Goal: Transaction & Acquisition: Purchase product/service

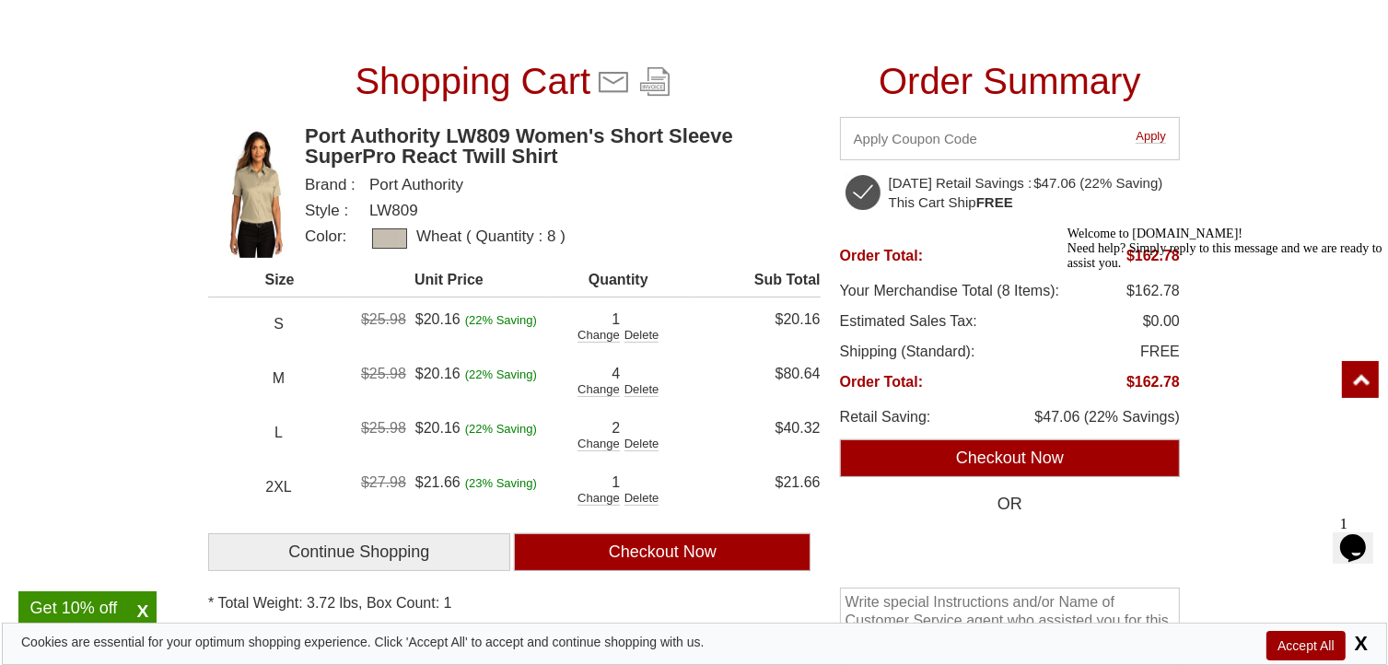
scroll to position [216, 0]
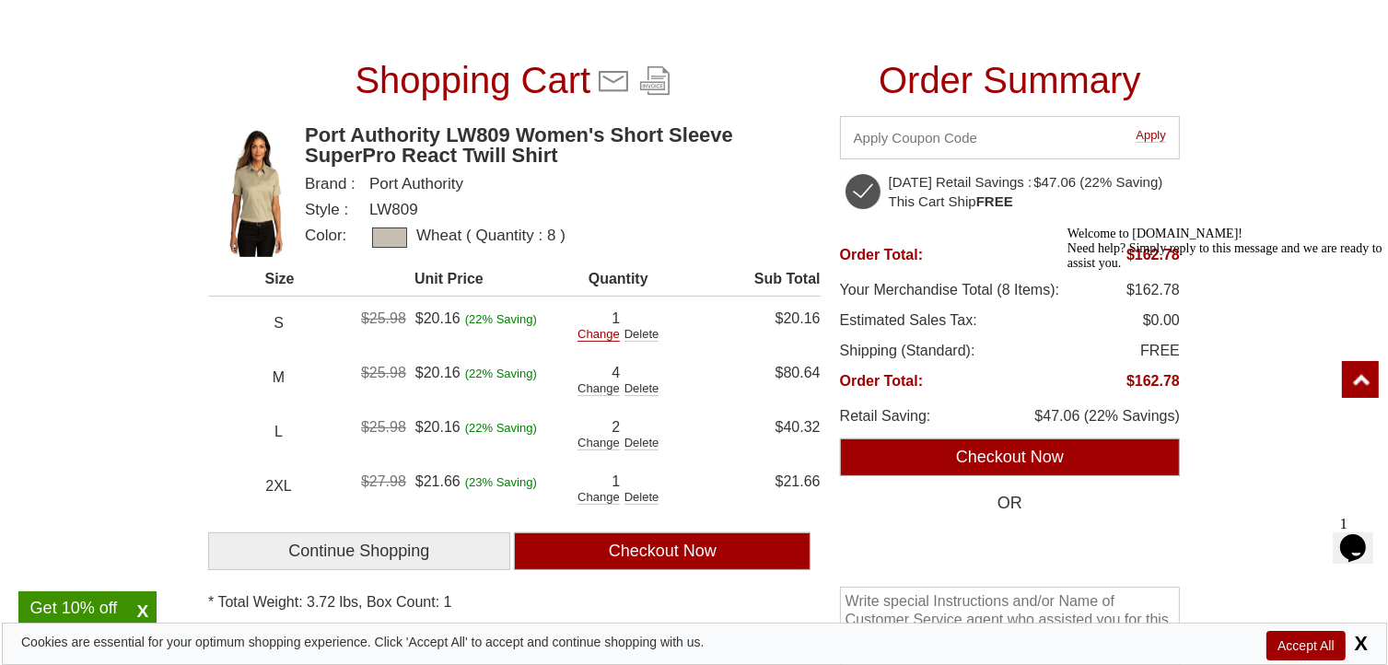
click at [592, 335] on div "Change" at bounding box center [599, 335] width 42 height 14
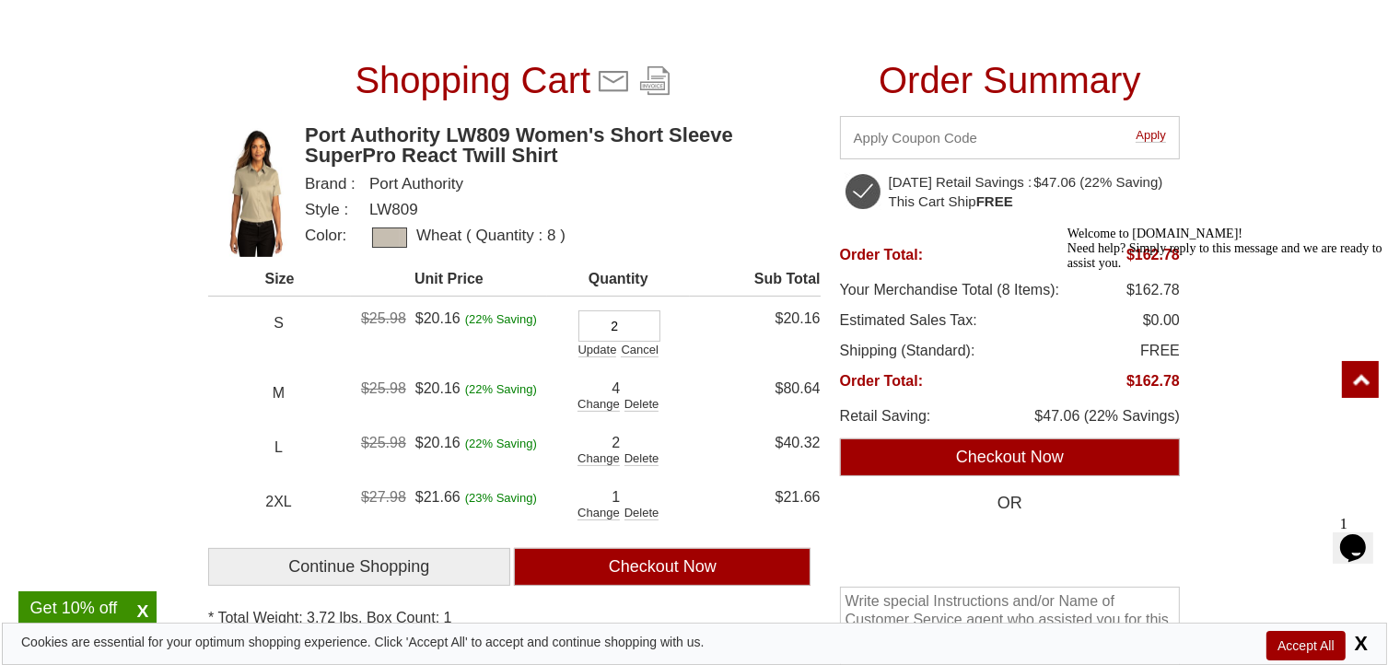
type input "2"
click at [656, 317] on input "2" at bounding box center [620, 325] width 82 height 31
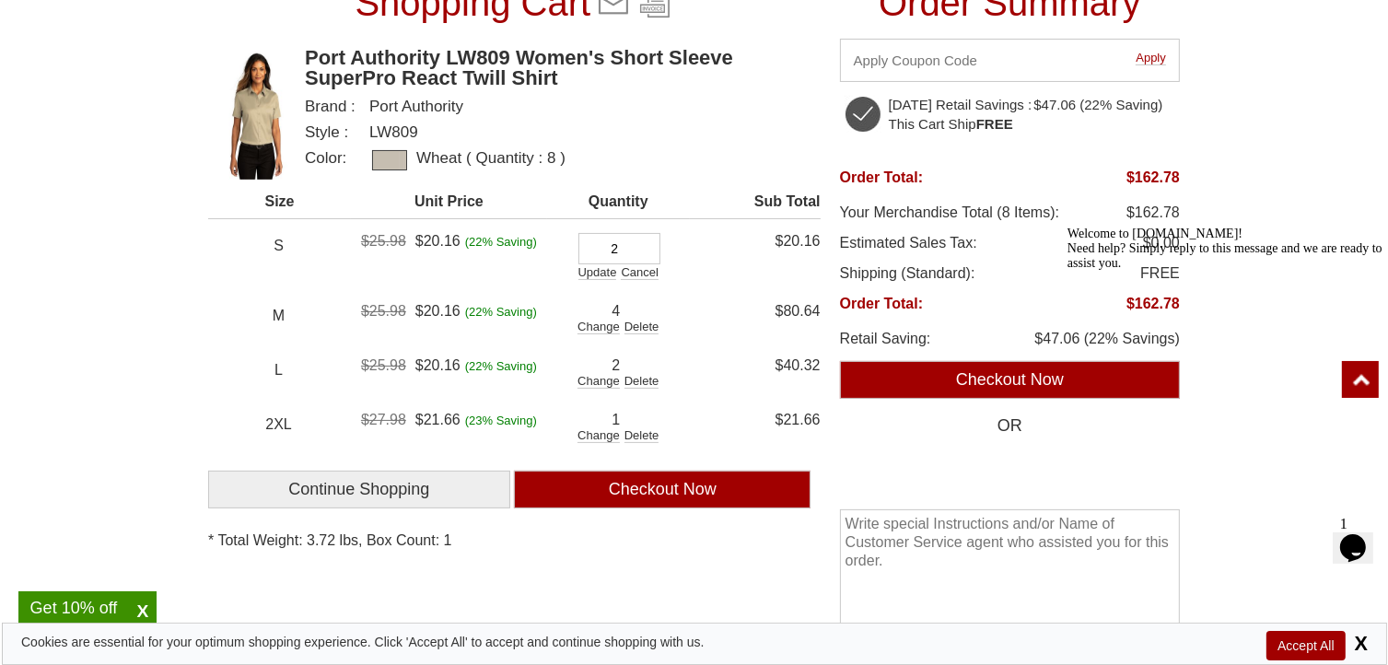
scroll to position [379, 0]
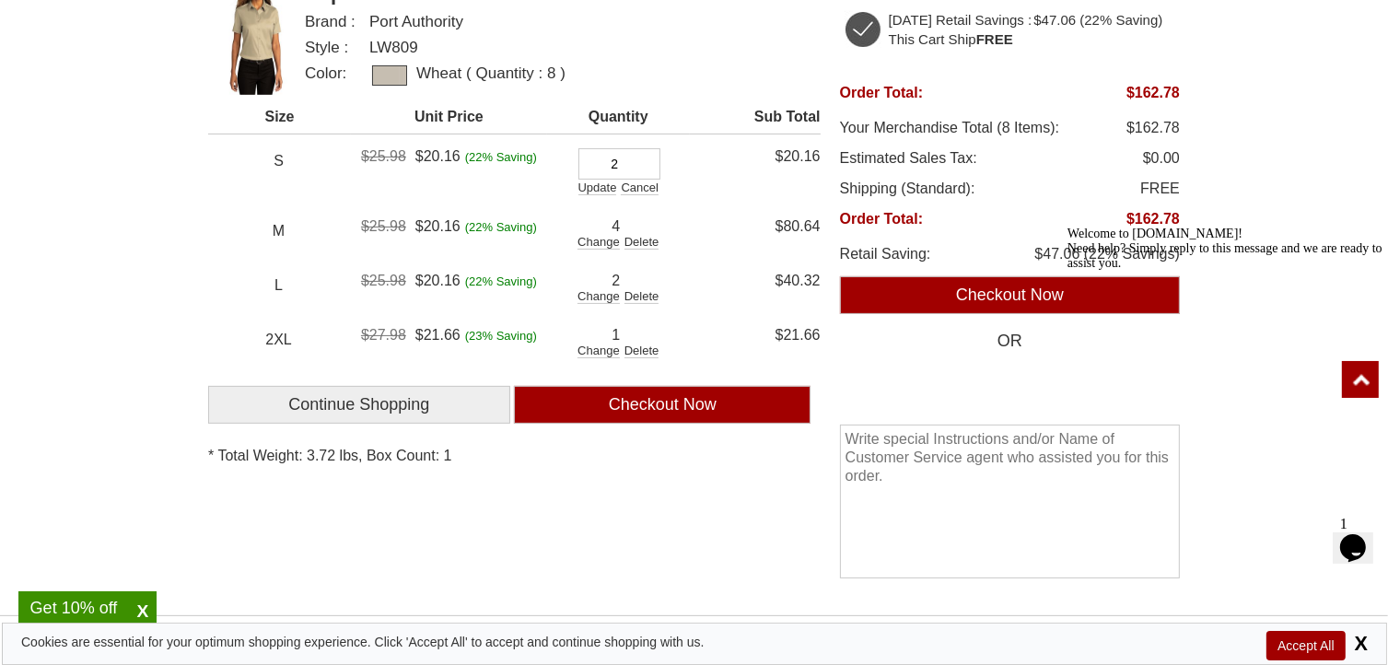
click at [417, 544] on div "Shopping Cart Port Authority LW809 Women's Short Sleeve SuperPro React Twill Sh…" at bounding box center [514, 243] width 613 height 707
click at [595, 242] on div "Change" at bounding box center [599, 243] width 42 height 14
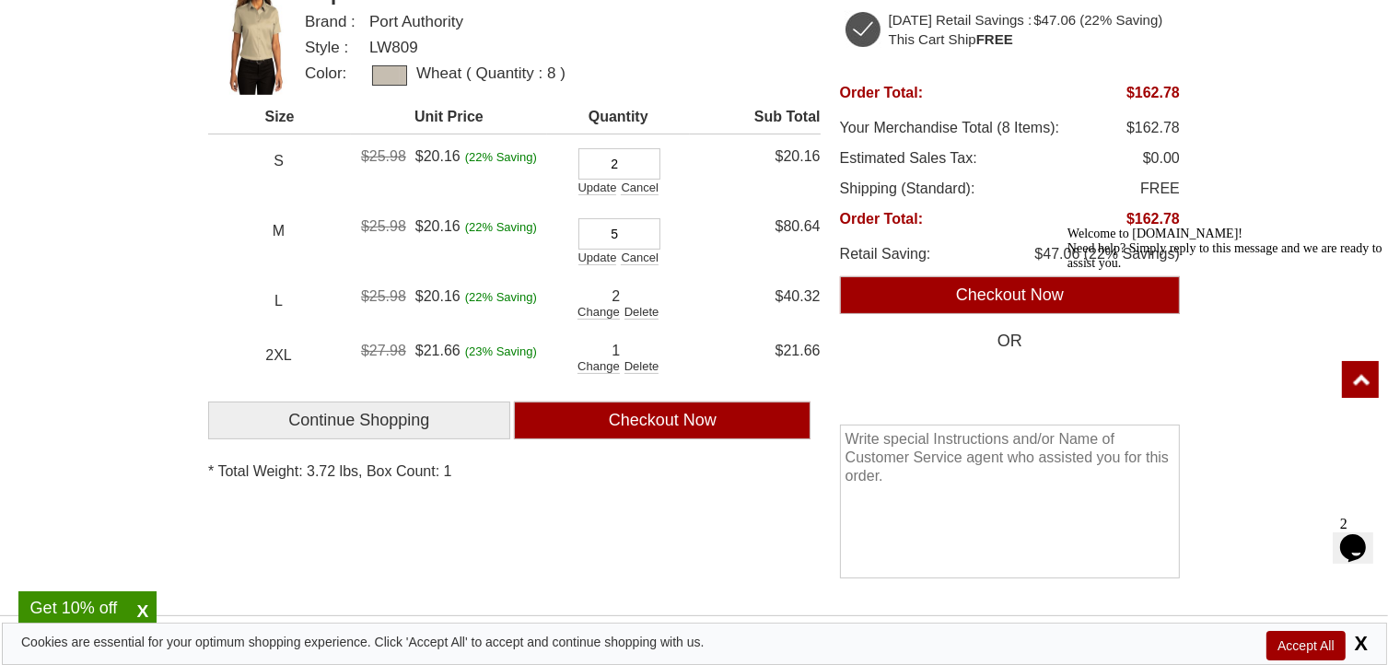
click at [648, 227] on input "5" at bounding box center [620, 233] width 82 height 31
click at [655, 231] on input "6" at bounding box center [620, 233] width 82 height 31
click at [652, 226] on input "7" at bounding box center [620, 233] width 82 height 31
click at [652, 226] on input "8" at bounding box center [620, 233] width 82 height 31
click at [652, 226] on input "9" at bounding box center [620, 233] width 82 height 31
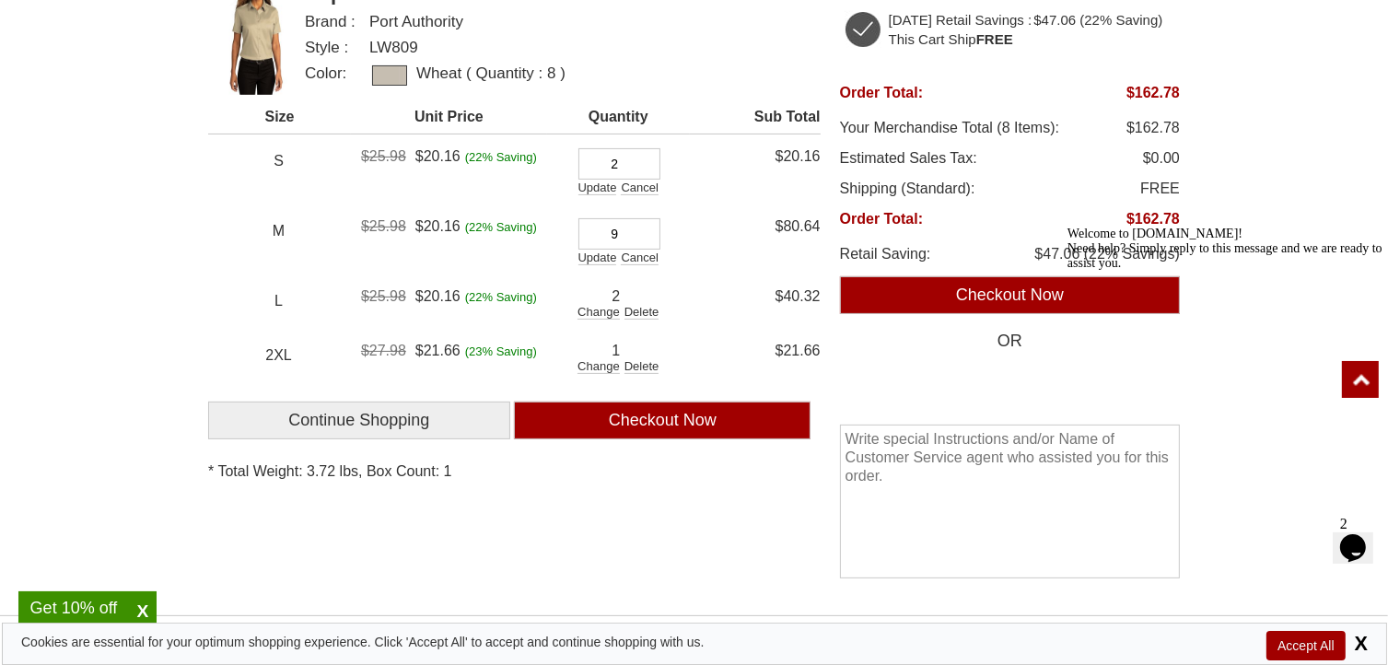
click at [610, 581] on div "Shopping Cart Port Authority LW809 Women's Short Sleeve SuperPro React Twill Sh…" at bounding box center [514, 243] width 613 height 707
type input "10"
click at [649, 225] on input "10" at bounding box center [620, 233] width 82 height 31
click at [603, 515] on div "Shopping Cart Port Authority LW809 Women's Short Sleeve SuperPro React Twill Sh…" at bounding box center [514, 243] width 613 height 707
click at [597, 363] on div "Change" at bounding box center [599, 367] width 42 height 14
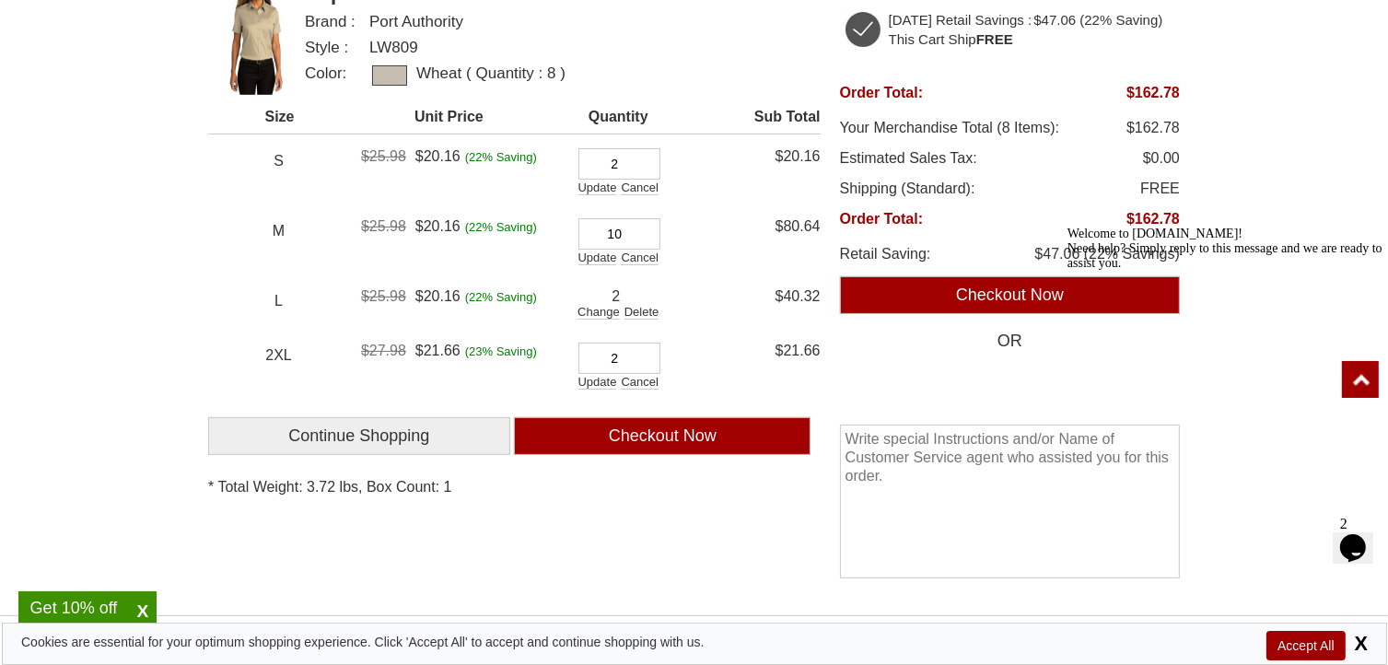
type input "2"
click at [657, 347] on input "2" at bounding box center [620, 358] width 82 height 31
click at [677, 518] on div "Shopping Cart Port Authority LW809 Women's Short Sleeve SuperPro React Twill Sh…" at bounding box center [514, 243] width 613 height 707
click at [690, 425] on input "Checkout Now" at bounding box center [662, 436] width 297 height 38
